Goal: Find specific page/section: Find specific page/section

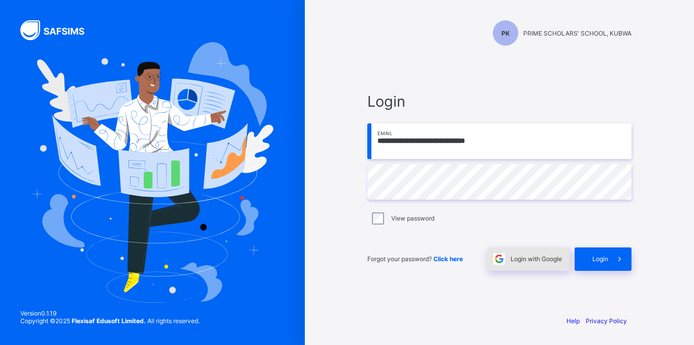
click at [535, 258] on span "Login with Google" at bounding box center [535, 259] width 51 height 8
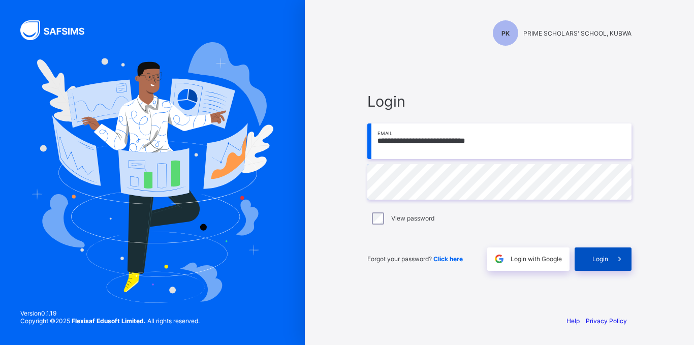
click at [601, 262] on span "Login" at bounding box center [600, 259] width 16 height 8
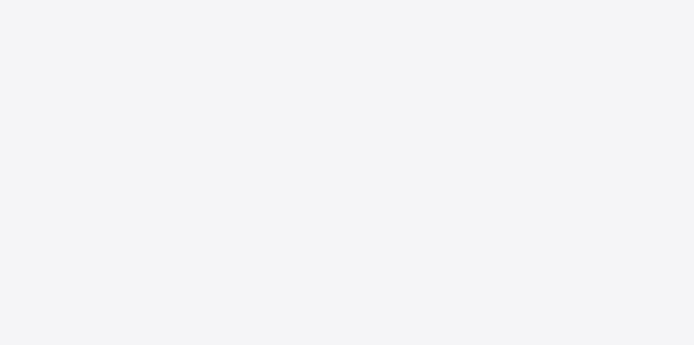
click at [601, 262] on div "New Update Available Hello there, You can install SAFSIMS on your device for ea…" at bounding box center [347, 172] width 694 height 345
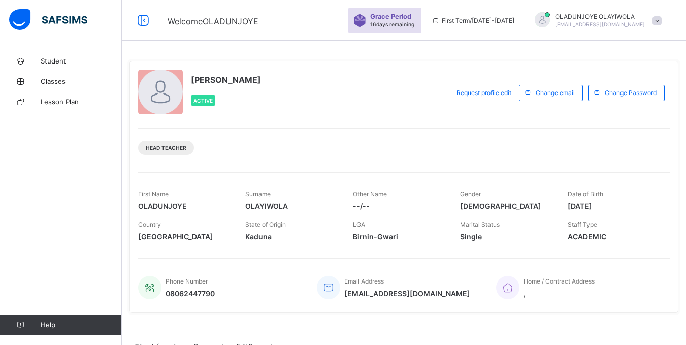
click at [46, 62] on span "Student" at bounding box center [81, 61] width 81 height 8
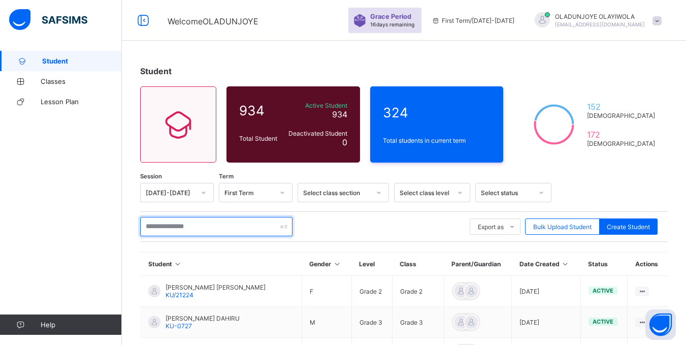
click at [188, 226] on input "text" at bounding box center [216, 226] width 152 height 19
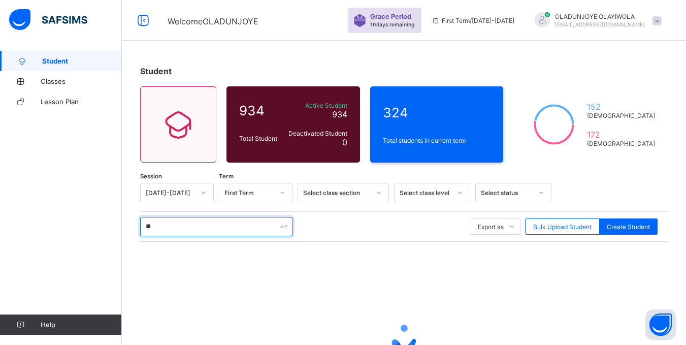
type input "*"
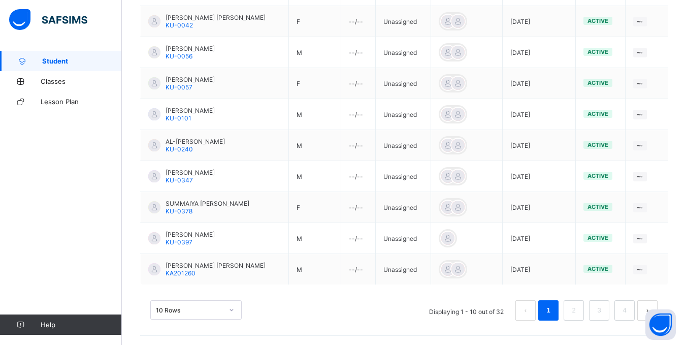
scroll to position [302, 0]
type input "**********"
click at [232, 307] on div "10 Rows" at bounding box center [195, 308] width 91 height 19
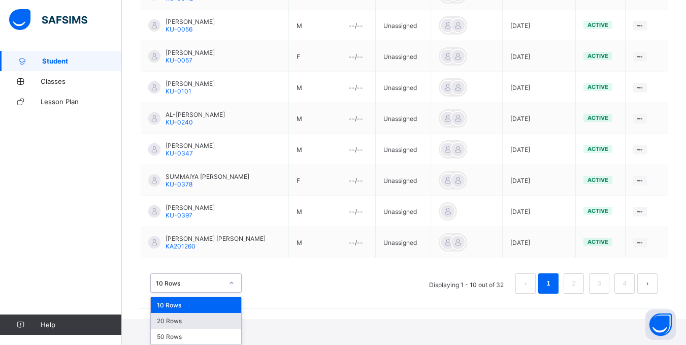
click at [201, 319] on div "20 Rows" at bounding box center [196, 321] width 90 height 16
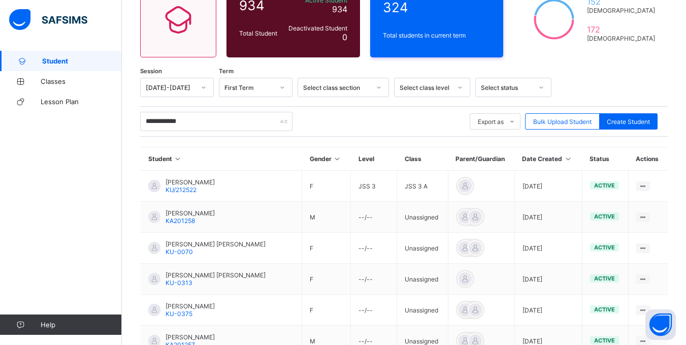
scroll to position [302, 0]
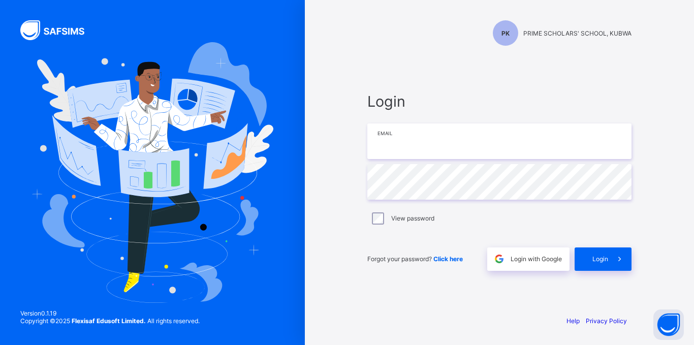
type input "**********"
